Goal: Connect with others: Connect with others

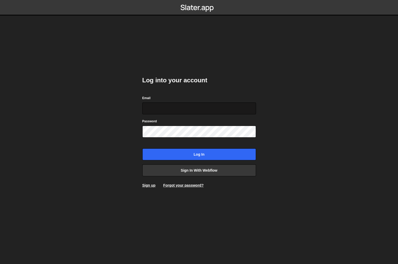
click at [187, 108] on input "Email" at bounding box center [199, 108] width 114 height 12
click at [199, 0] on com-1password-button at bounding box center [199, 0] width 0 height 0
type input "[PERSON_NAME][EMAIL_ADDRESS][PERSON_NAME][DOMAIN_NAME]"
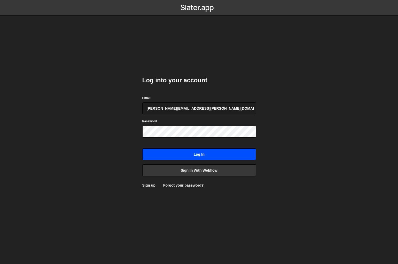
click at [190, 154] on input "Log in" at bounding box center [199, 154] width 114 height 12
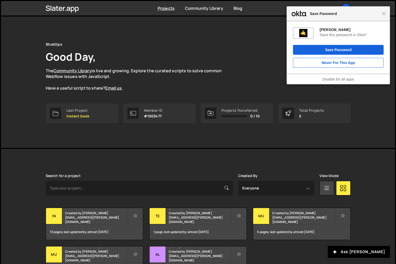
click at [386, 15] on div "Close Save Password" at bounding box center [337, 13] width 103 height 15
click at [383, 14] on span "Close" at bounding box center [383, 14] width 4 height 4
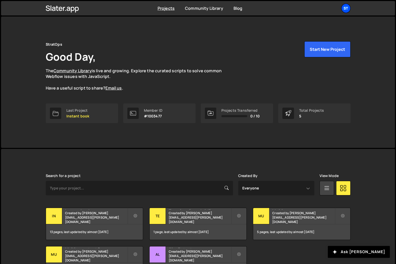
click at [344, 9] on div "St" at bounding box center [345, 8] width 9 height 9
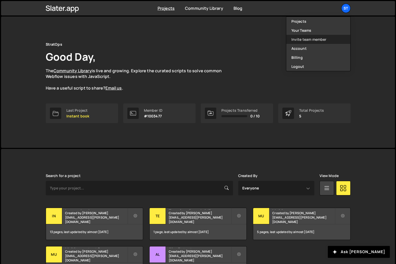
click at [307, 38] on link "Invite team member" at bounding box center [318, 39] width 64 height 9
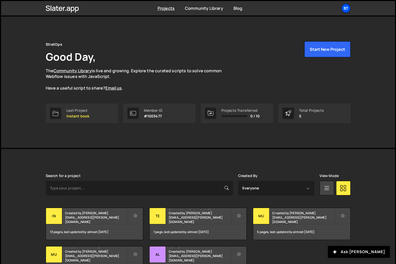
click at [345, 11] on div "St" at bounding box center [345, 8] width 9 height 9
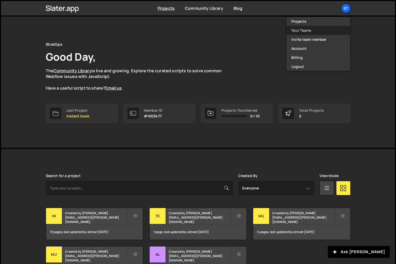
click at [325, 31] on link "Your Teams" at bounding box center [318, 30] width 64 height 9
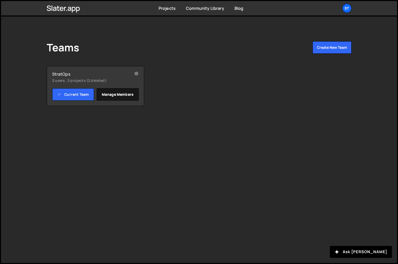
click at [113, 94] on link "Manage members" at bounding box center [117, 94] width 42 height 12
